Goal: Task Accomplishment & Management: Manage account settings

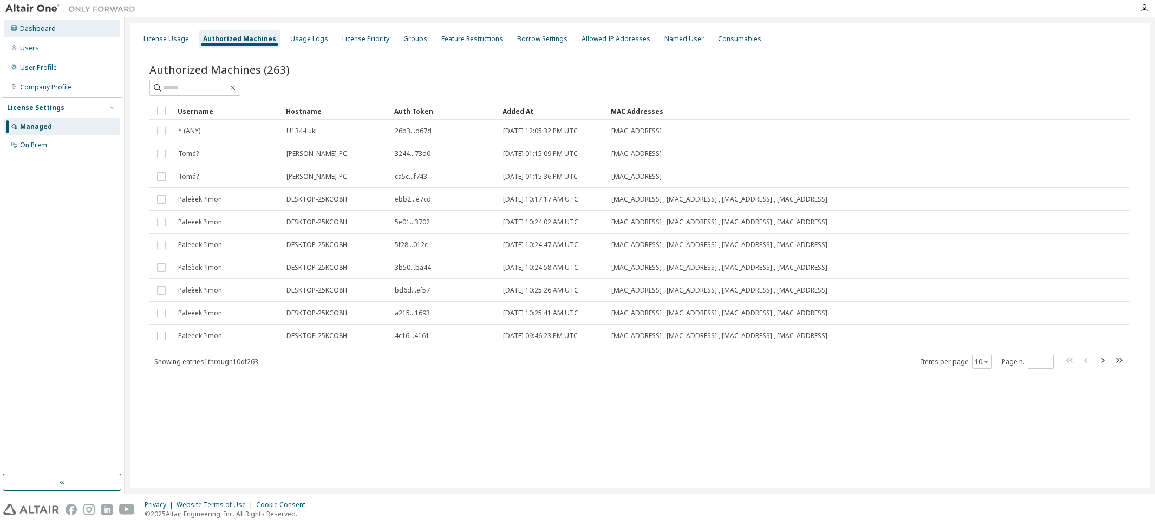
click at [47, 26] on div "Dashboard" at bounding box center [38, 28] width 36 height 9
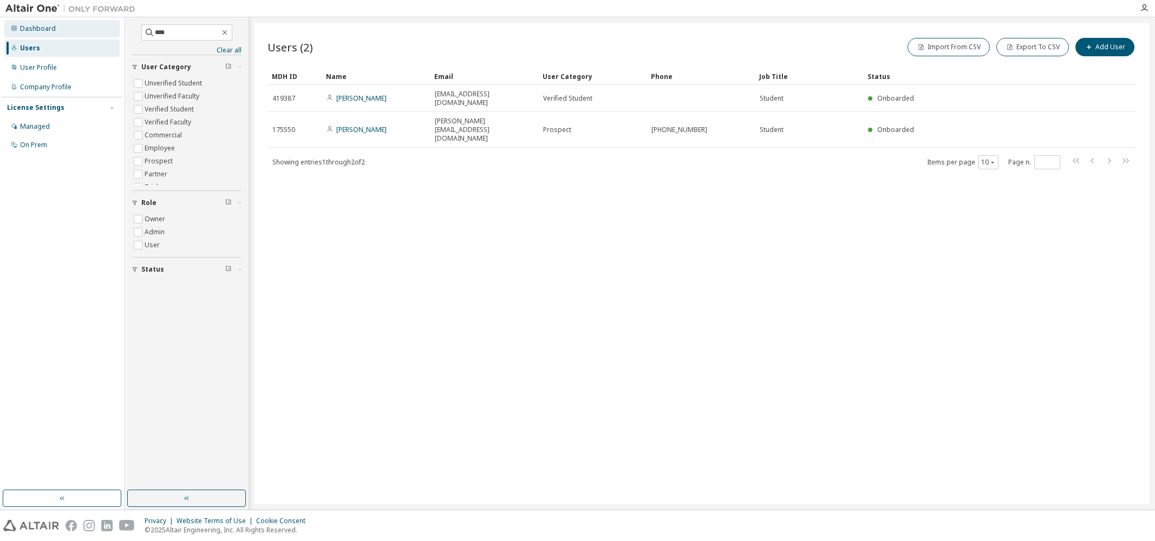
click at [37, 29] on div "Dashboard" at bounding box center [38, 28] width 36 height 9
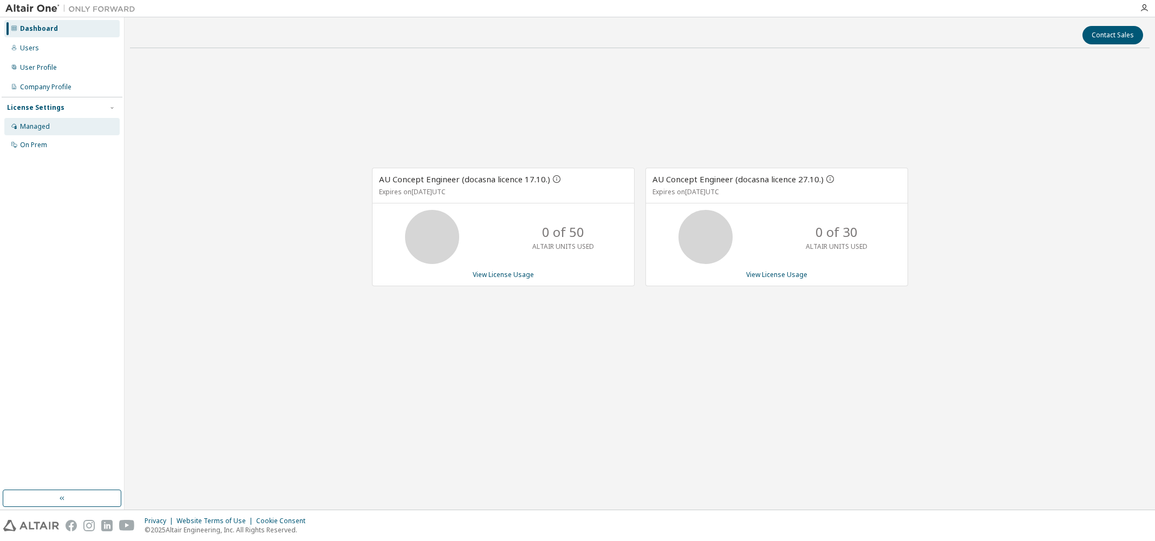
click at [55, 124] on div "Managed" at bounding box center [61, 126] width 115 height 17
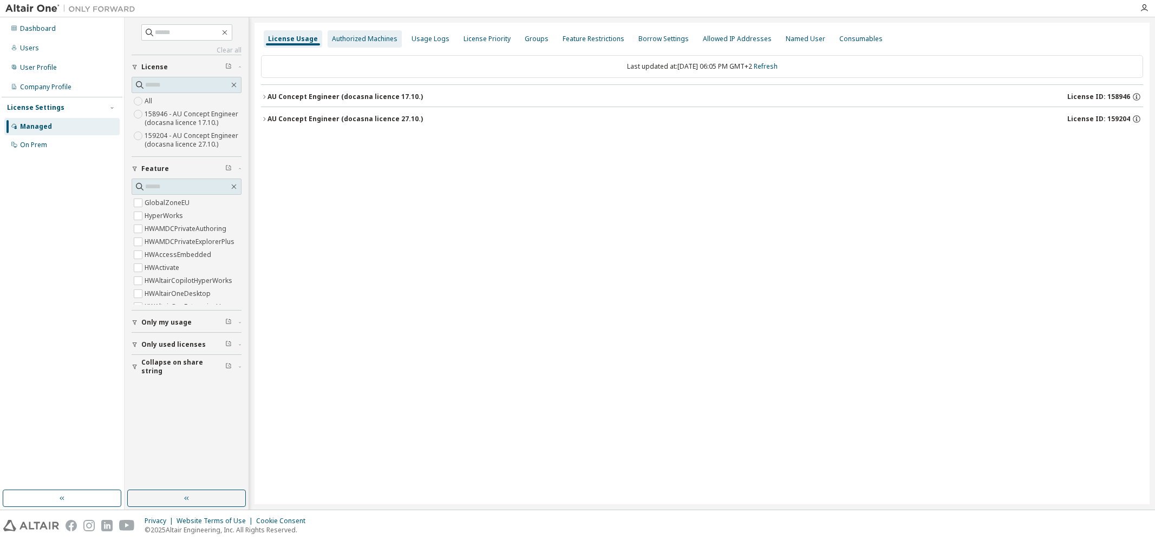
click at [355, 40] on div "Authorized Machines" at bounding box center [365, 39] width 66 height 9
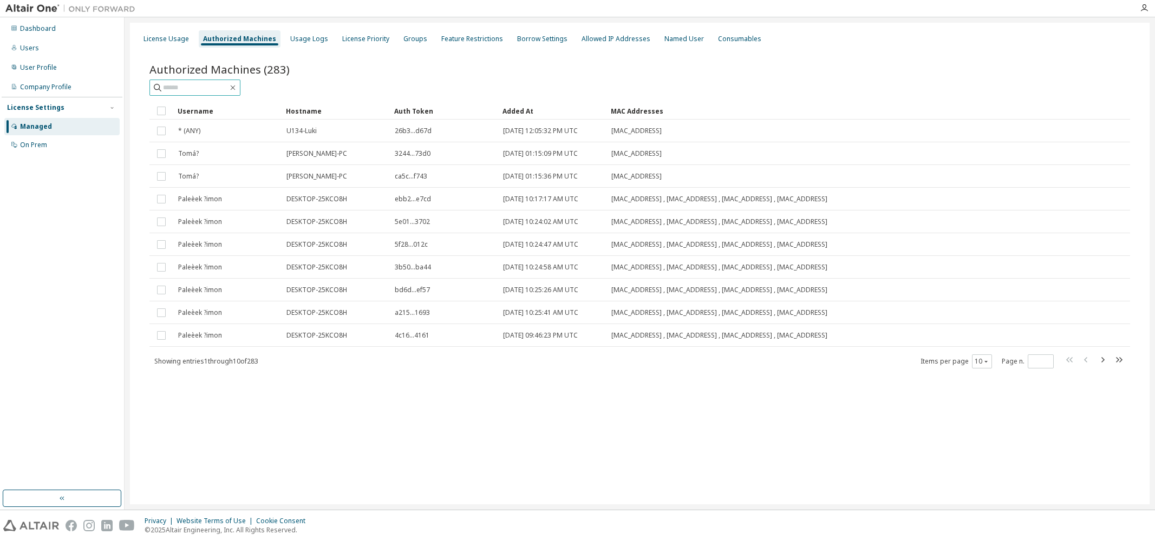
click at [197, 90] on input "text" at bounding box center [195, 87] width 65 height 11
type input "****"
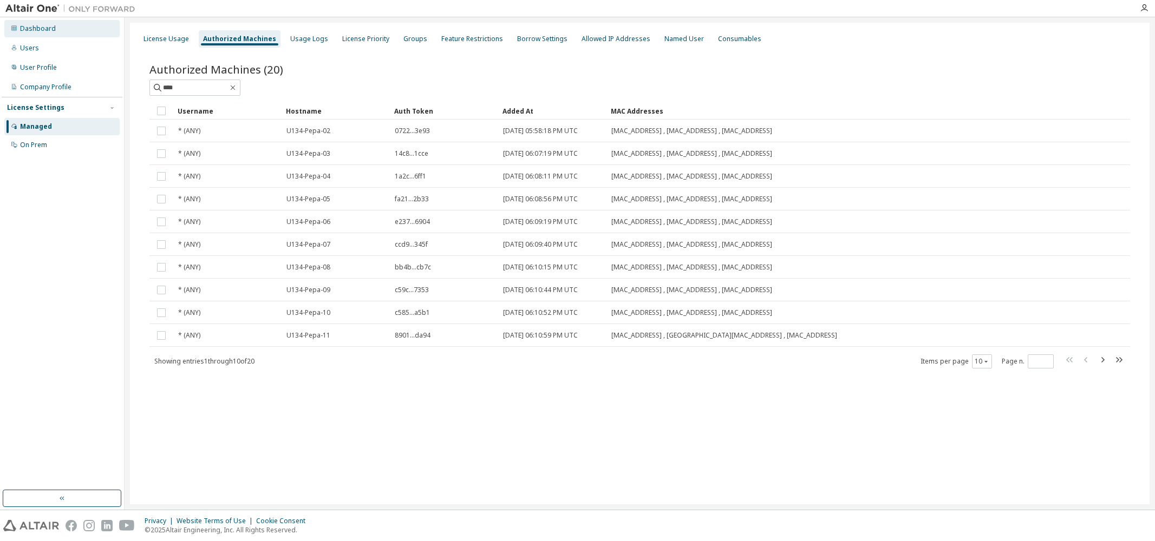
click at [47, 27] on div "Dashboard" at bounding box center [38, 28] width 36 height 9
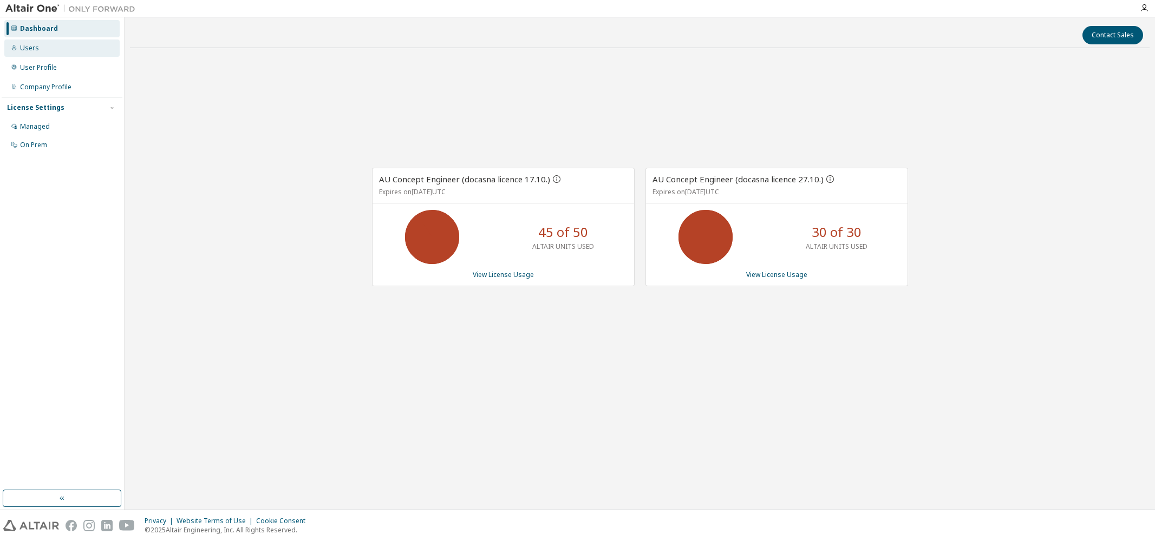
click at [37, 47] on div "Users" at bounding box center [61, 48] width 115 height 17
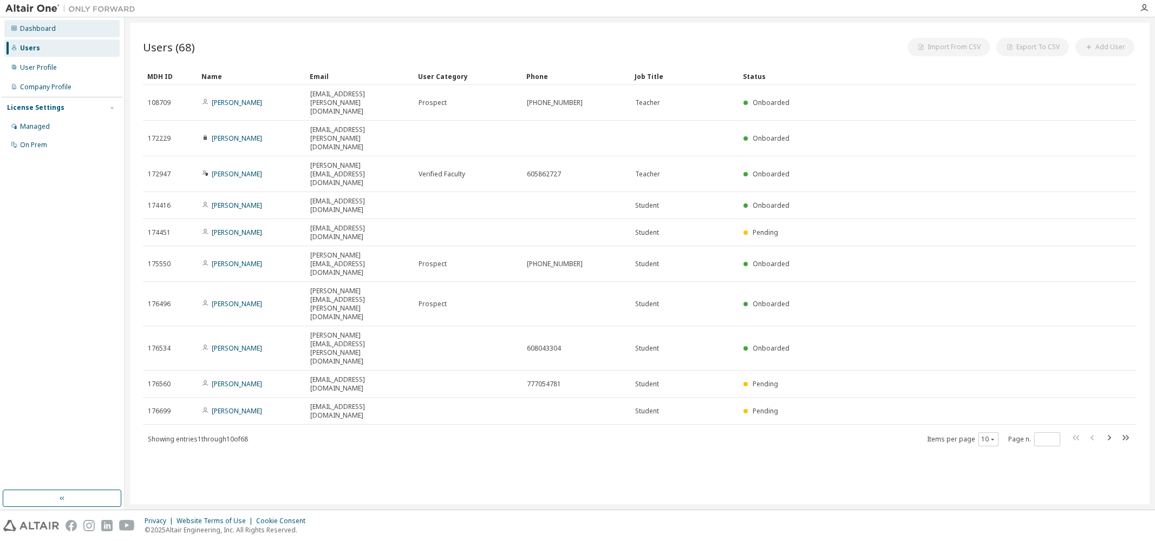
click at [42, 28] on div "Dashboard" at bounding box center [38, 28] width 36 height 9
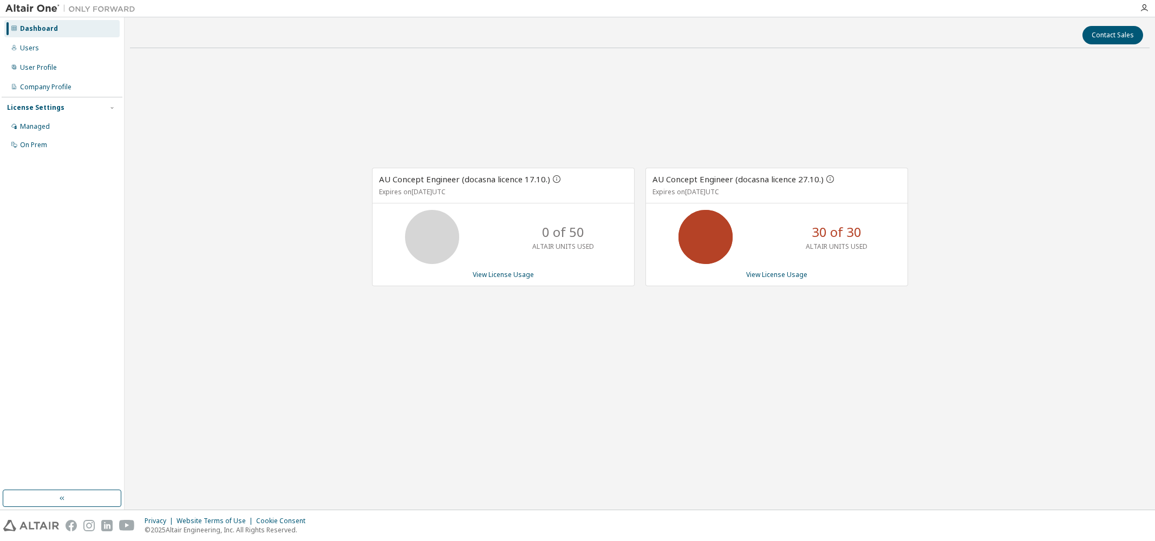
click at [534, 354] on div "AU Concept Engineer (docasna licence 17.10.) Expires on [DATE] UTC 0 of 50 ALTA…" at bounding box center [639, 233] width 1019 height 352
click at [417, 393] on div "AU Concept Engineer (docasna licence 17.10.) Expires on [DATE] UTC 0 of 50 ALTA…" at bounding box center [639, 233] width 1019 height 352
click at [466, 369] on div "AU Concept Engineer (docasna licence 17.10.) Expires on [DATE] UTC 0 of 50 ALTA…" at bounding box center [639, 233] width 1019 height 352
click at [356, 352] on div "AU Concept Engineer (docasna licence 17.10.) Expires on October 17, 2025 UTC 0 …" at bounding box center [639, 233] width 1019 height 352
click at [430, 376] on div "AU Concept Engineer (docasna licence 17.10.) Expires on October 17, 2025 UTC 0 …" at bounding box center [639, 233] width 1019 height 352
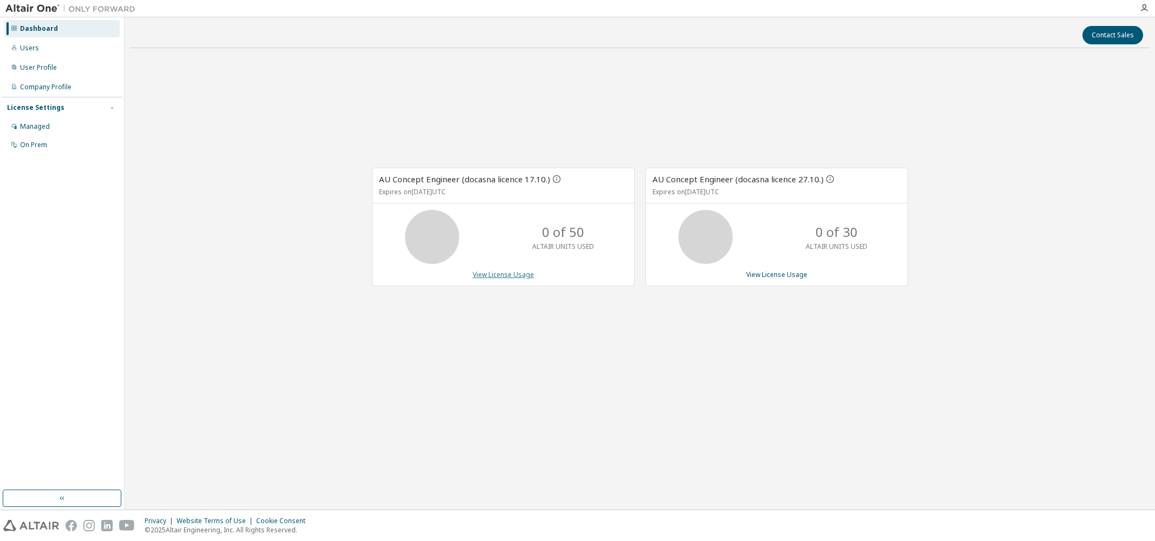
click at [500, 275] on link "View License Usage" at bounding box center [503, 274] width 61 height 9
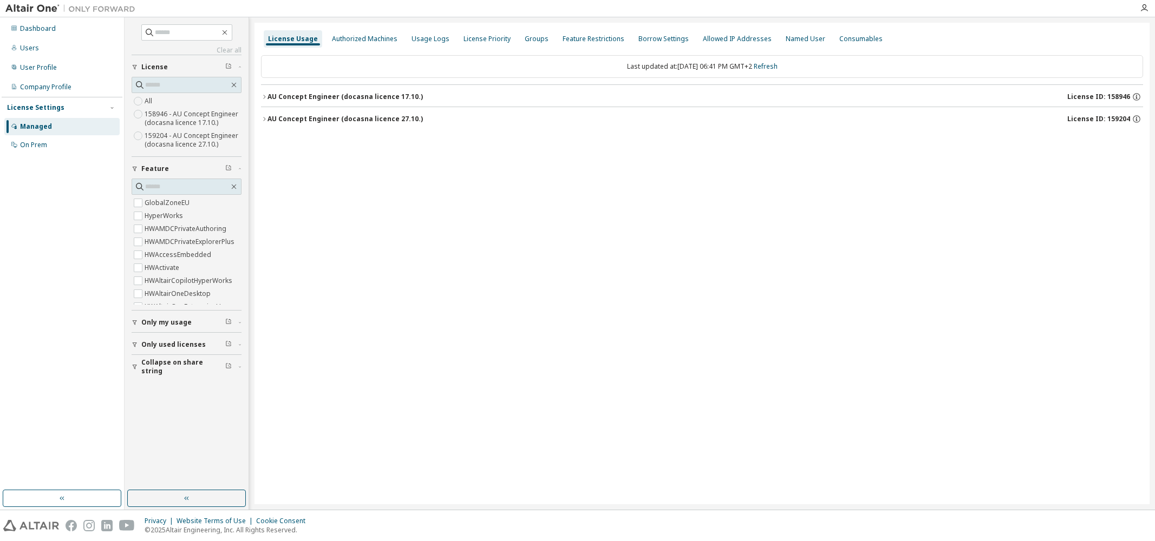
click at [266, 97] on icon "button" at bounding box center [264, 97] width 6 height 6
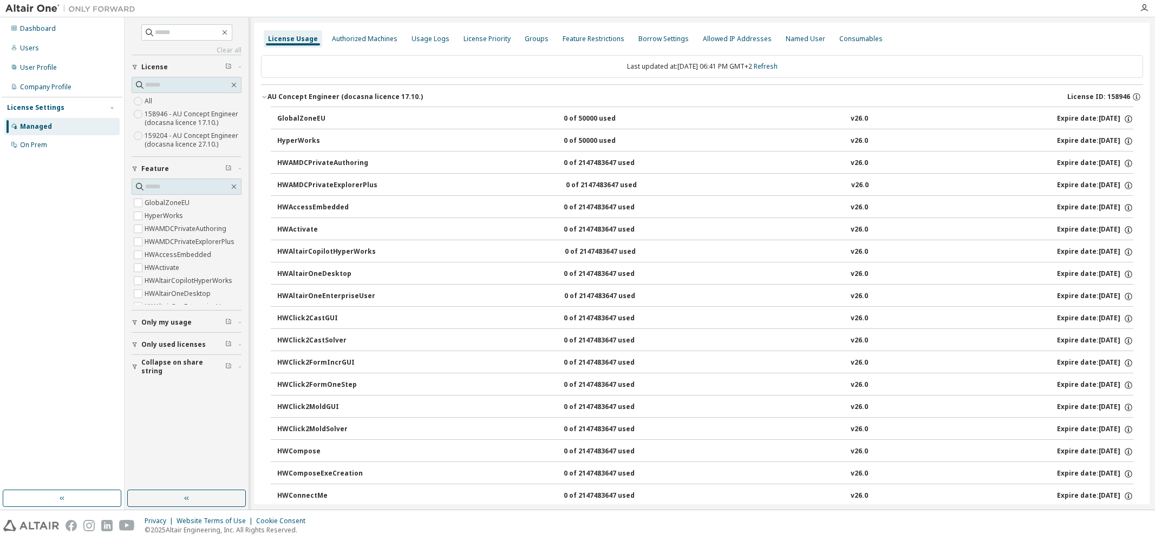
click at [338, 98] on div "AU Concept Engineer (docasna licence 17.10.)" at bounding box center [344, 97] width 155 height 9
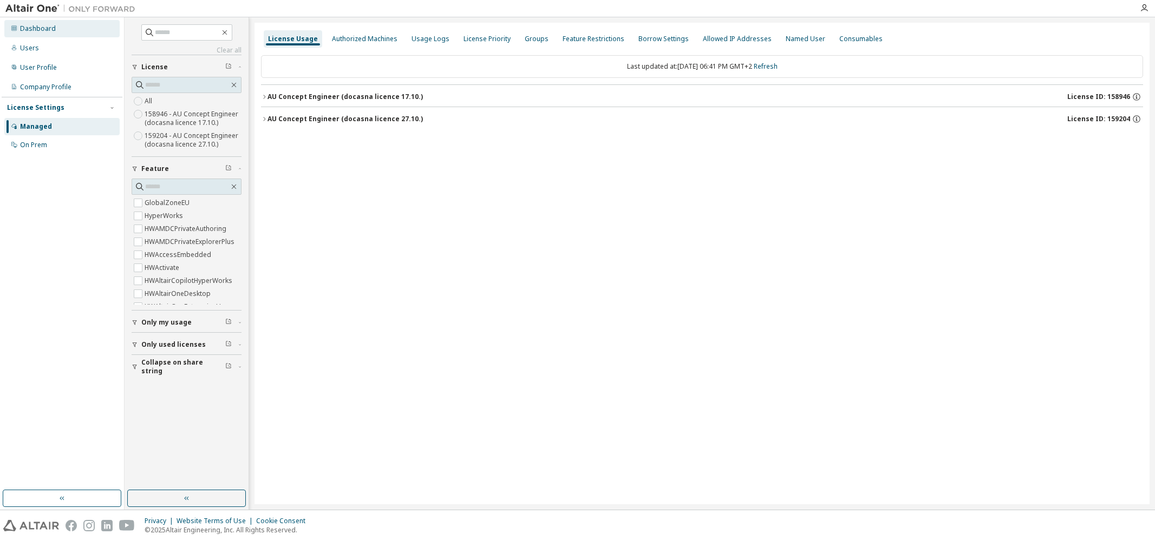
click at [50, 26] on div "Dashboard" at bounding box center [38, 28] width 36 height 9
